Goal: Check status: Check status

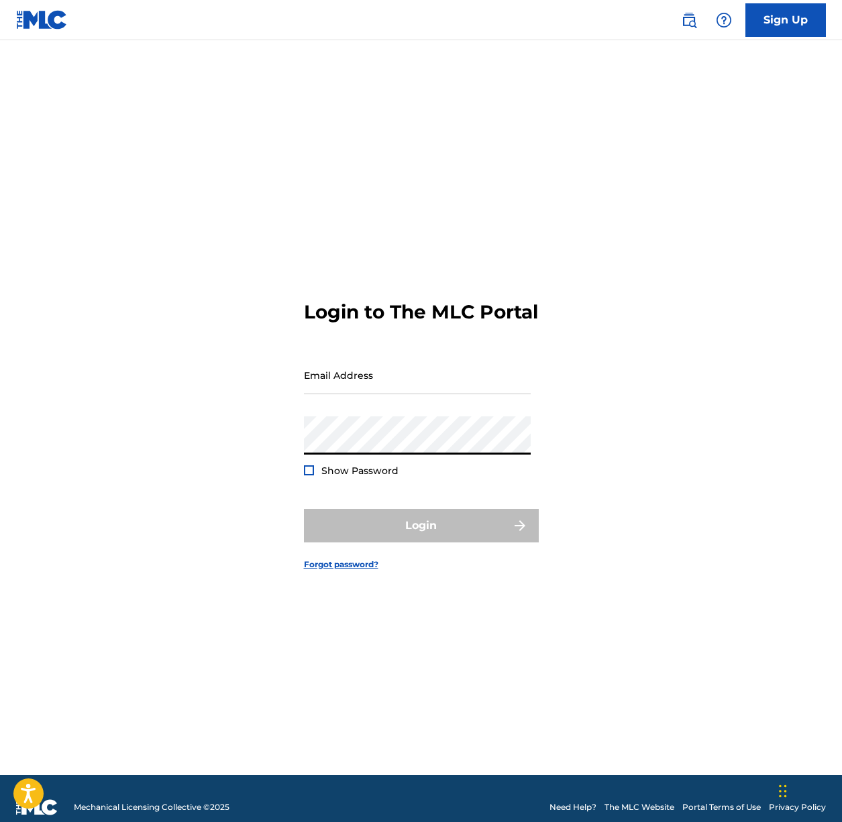
type input "[EMAIL_ADDRESS][DOMAIN_NAME]"
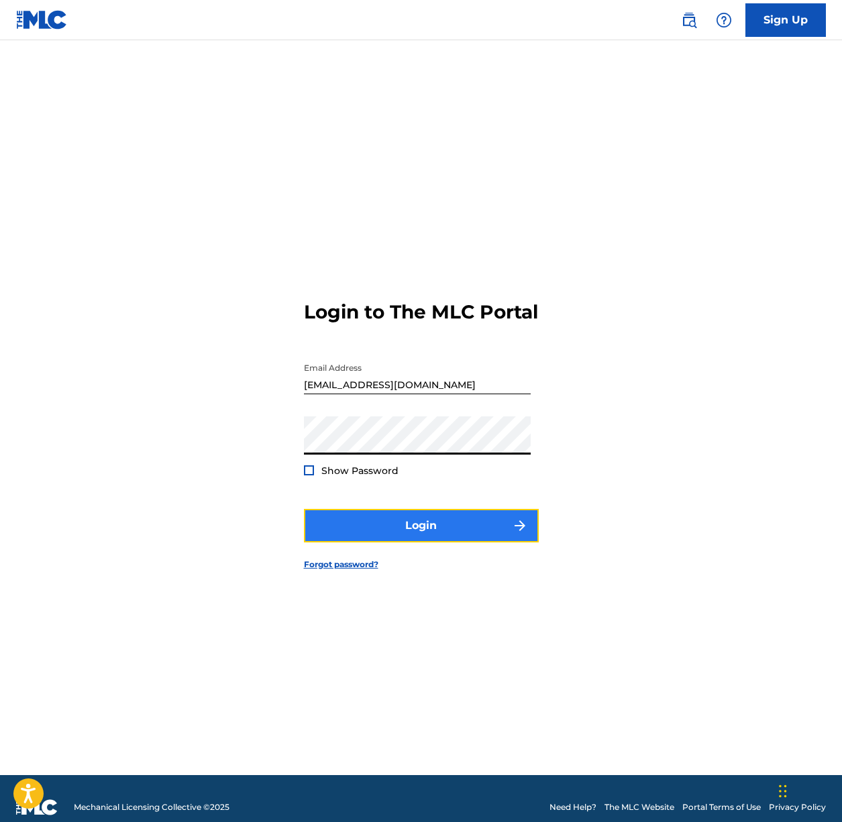
click at [404, 536] on button "Login" at bounding box center [421, 526] width 235 height 34
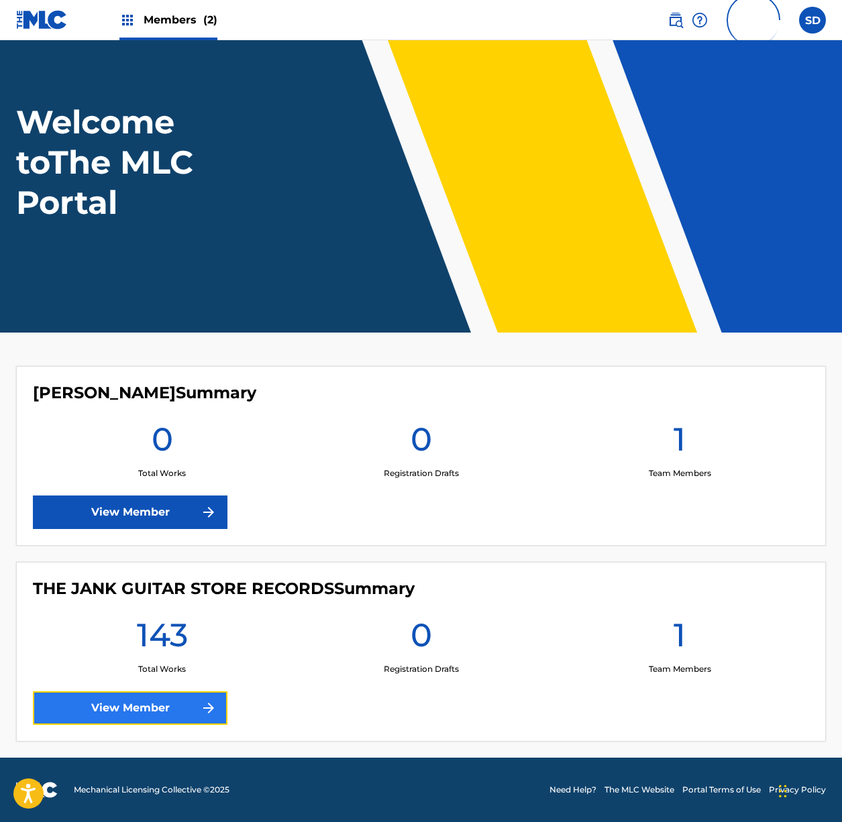
click at [147, 714] on link "View Member" at bounding box center [130, 708] width 194 height 34
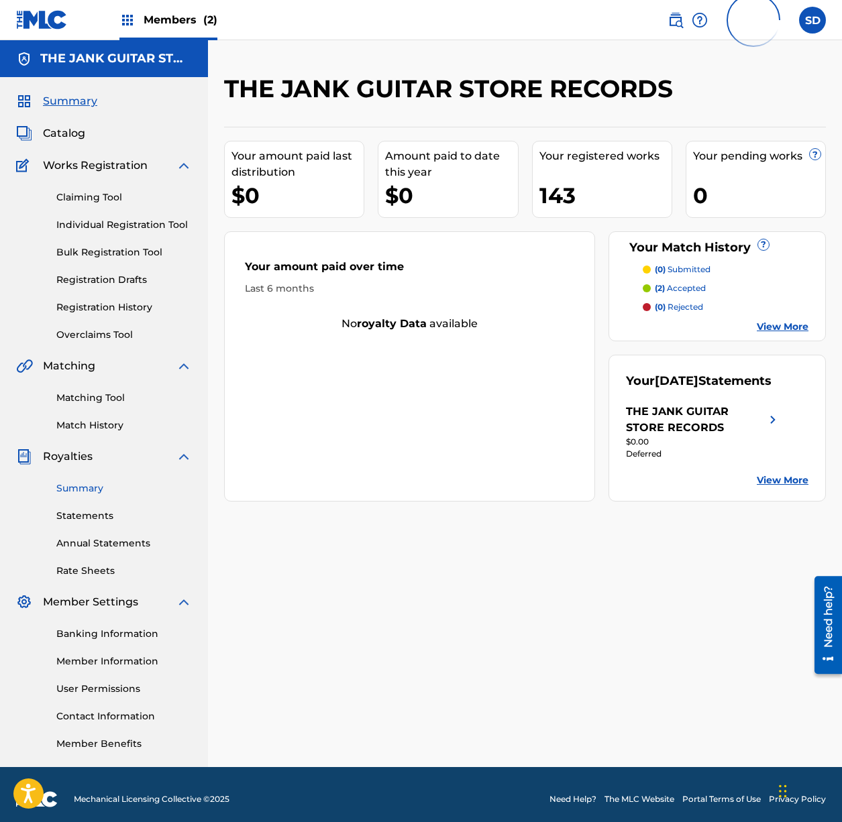
click at [84, 491] on link "Summary" at bounding box center [123, 489] width 135 height 14
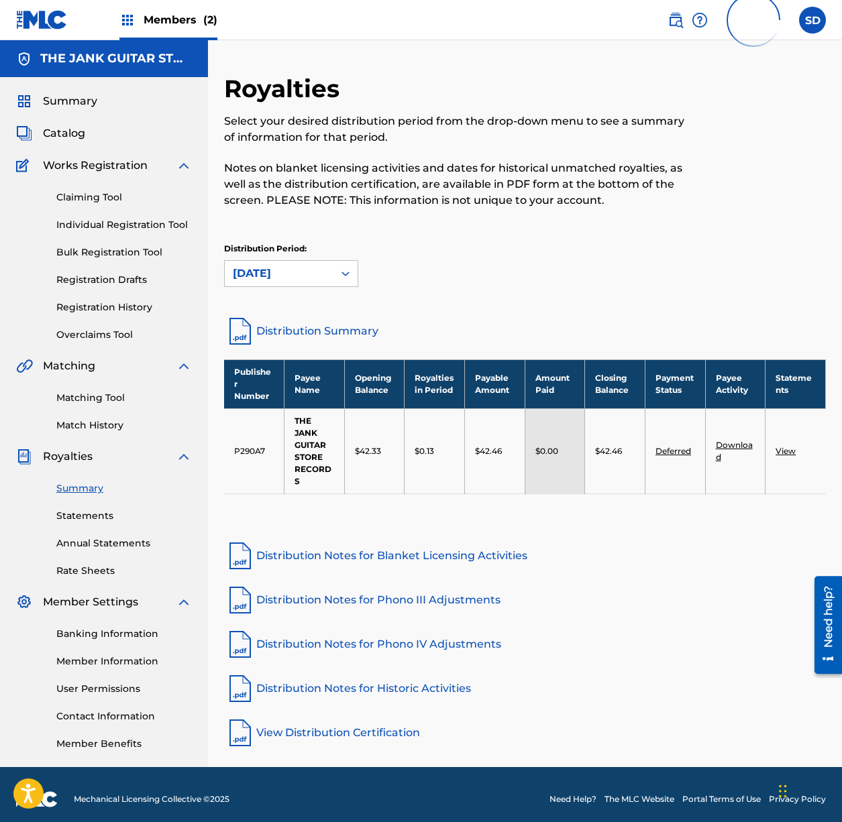
scroll to position [9, 0]
